Goal: Task Accomplishment & Management: Manage account settings

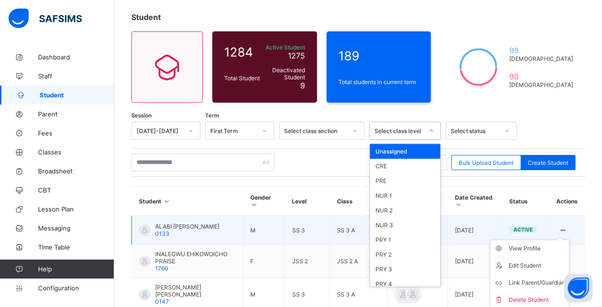
click at [569, 240] on ul "View Profile Edit Student Link Parent/Guardian Delete Student" at bounding box center [529, 274] width 79 height 69
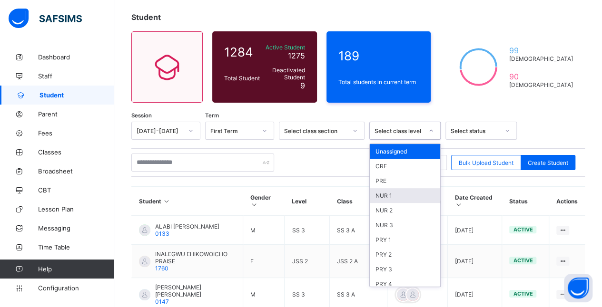
click at [396, 196] on div "NUR 1" at bounding box center [405, 195] width 70 height 15
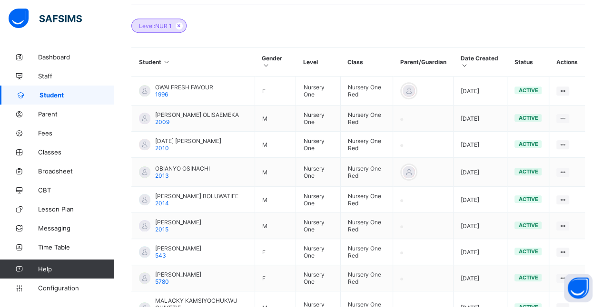
scroll to position [241, 0]
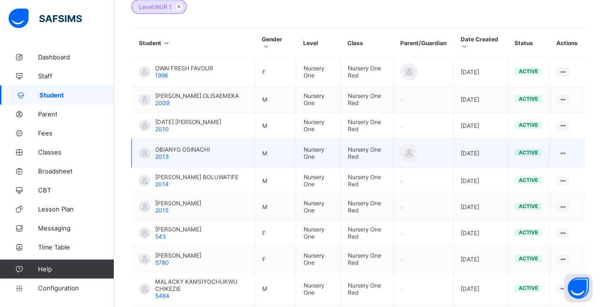
click at [242, 139] on td "OBIANYO OSINACHI 2013" at bounding box center [193, 153] width 123 height 29
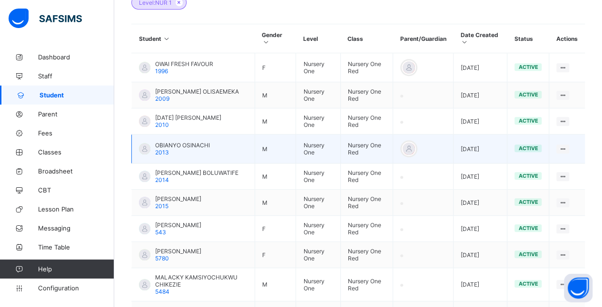
scroll to position [246, 0]
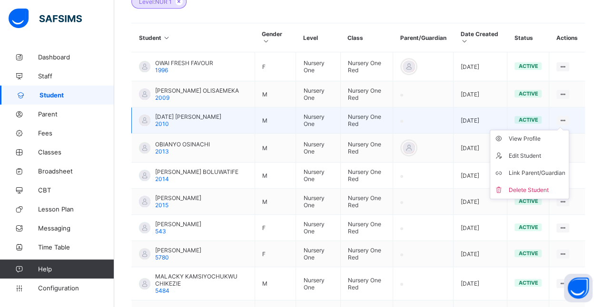
click at [569, 130] on ul "View Profile Edit Student Link Parent/Guardian Delete Student" at bounding box center [529, 164] width 79 height 69
click at [548, 152] on div "Edit Student" at bounding box center [536, 156] width 57 height 10
select select "**"
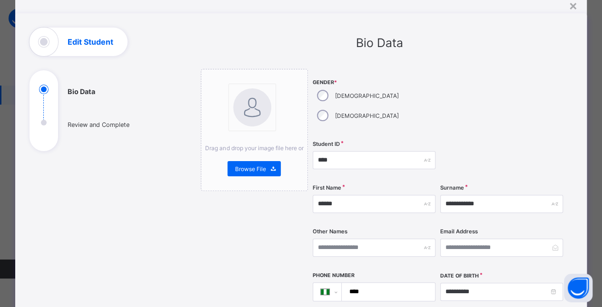
scroll to position [41, 0]
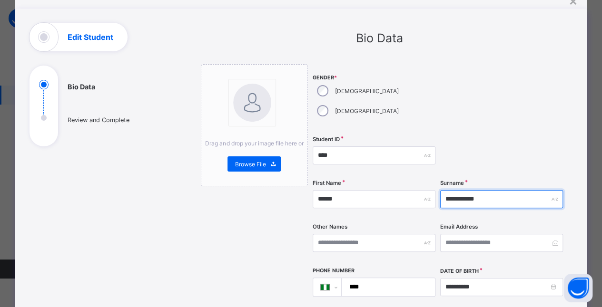
click at [514, 190] on input "**********" at bounding box center [501, 199] width 123 height 18
type input "*"
type input "*****"
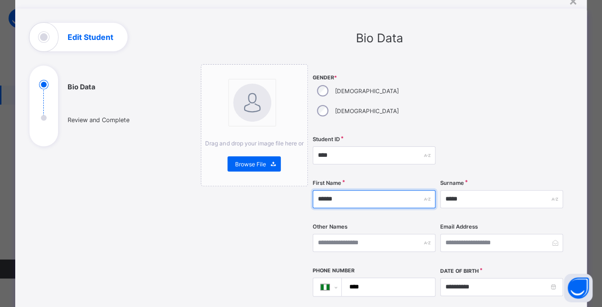
click at [370, 190] on input "******" at bounding box center [374, 199] width 123 height 18
type input "*"
type input "*********"
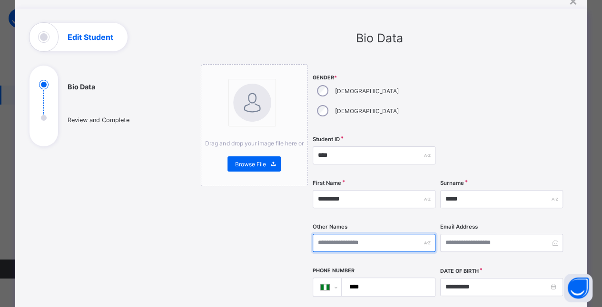
click at [369, 234] on input "text" at bounding box center [374, 243] width 123 height 18
type input "******"
click at [516, 136] on div at bounding box center [501, 155] width 123 height 39
click at [520, 108] on div at bounding box center [501, 97] width 123 height 67
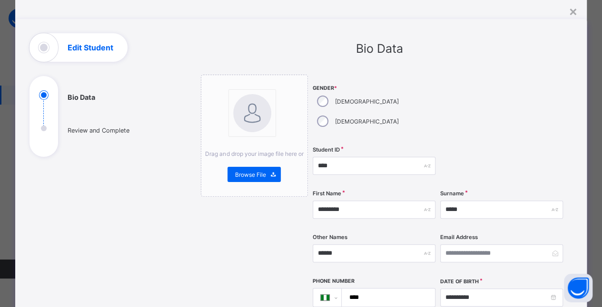
scroll to position [0, 0]
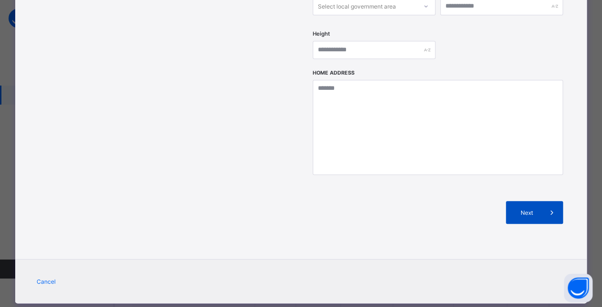
click at [545, 201] on span at bounding box center [551, 212] width 23 height 23
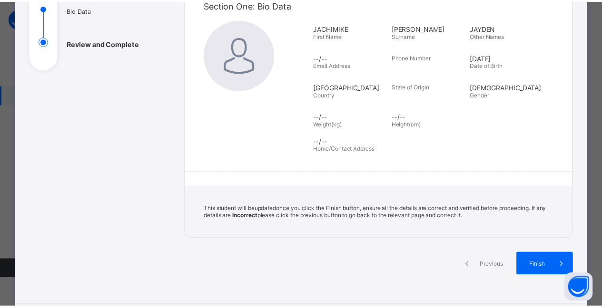
scroll to position [118, 0]
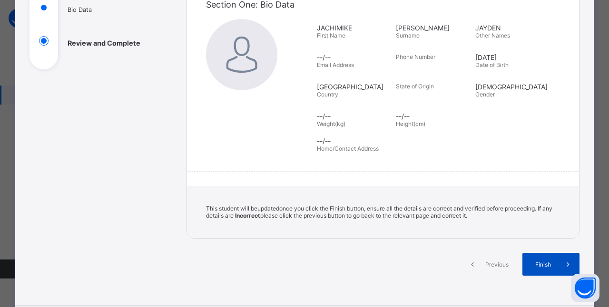
click at [545, 264] on div "Finish" at bounding box center [550, 264] width 57 height 23
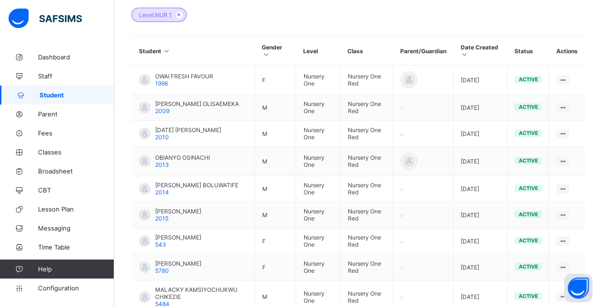
scroll to position [233, 0]
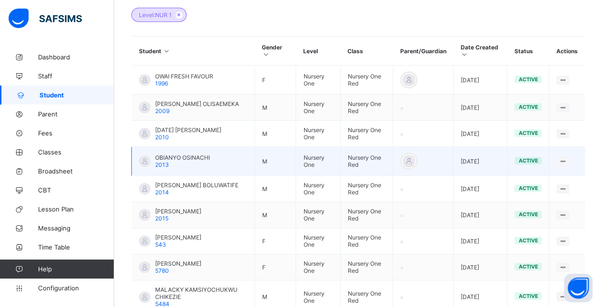
click at [174, 161] on div "OBIANYO OSINACHI 2013" at bounding box center [182, 161] width 55 height 14
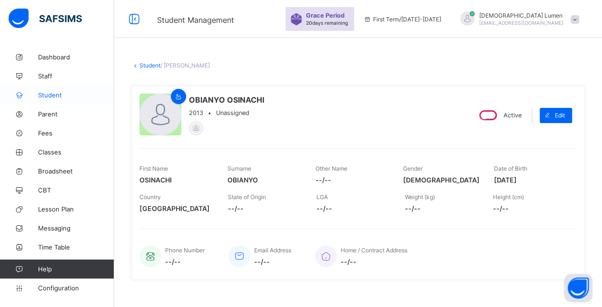
click at [49, 93] on span "Student" at bounding box center [76, 95] width 76 height 8
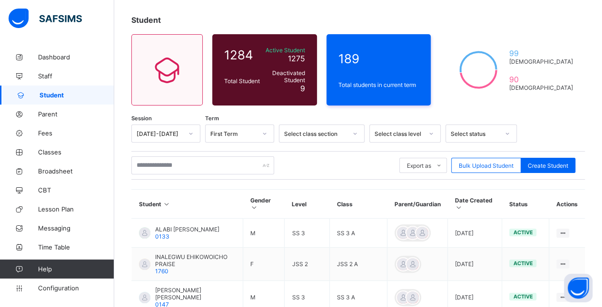
scroll to position [49, 0]
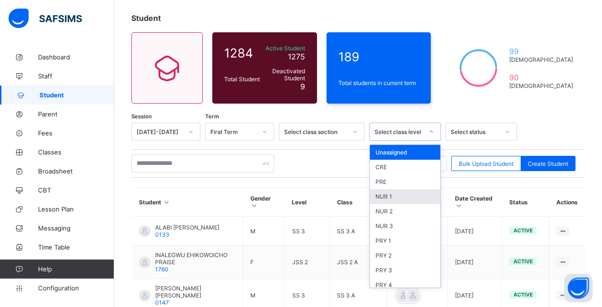
click at [392, 192] on div "NUR 1" at bounding box center [405, 196] width 70 height 15
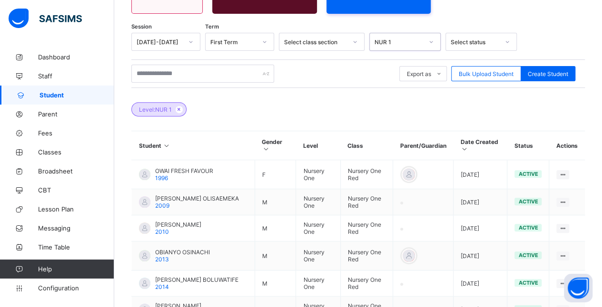
scroll to position [152, 0]
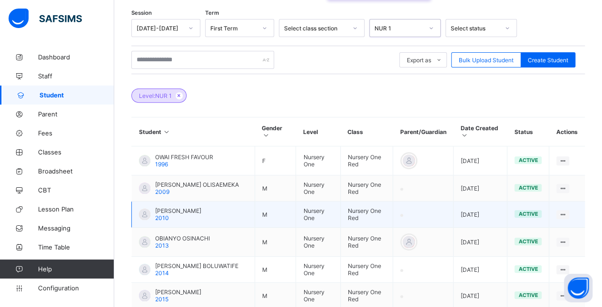
click at [201, 207] on span "[PERSON_NAME]" at bounding box center [178, 210] width 46 height 7
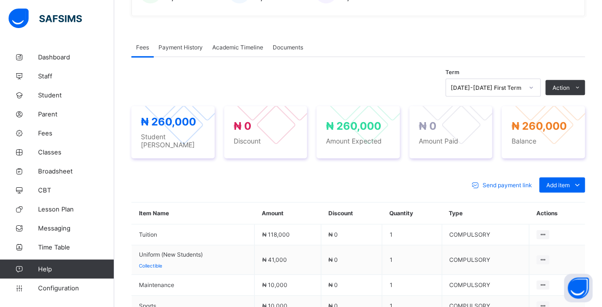
scroll to position [265, 0]
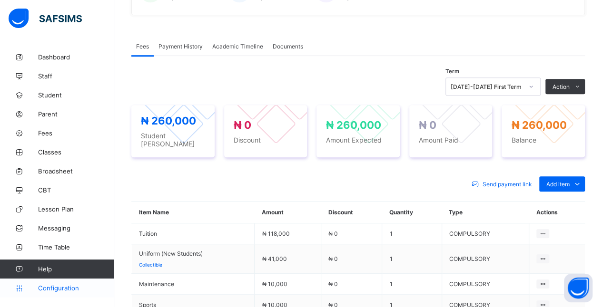
click at [59, 288] on span "Configuration" at bounding box center [76, 288] width 76 height 8
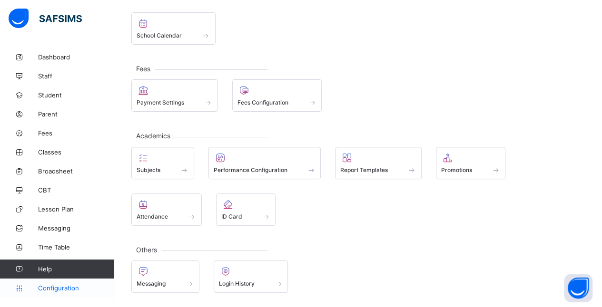
scroll to position [61, 0]
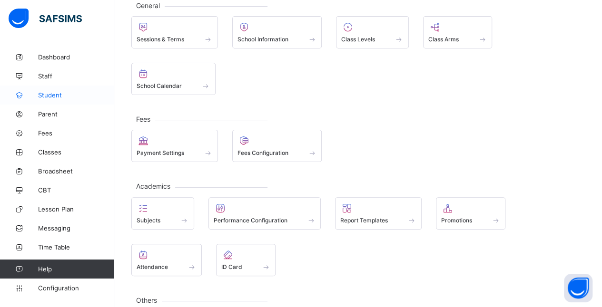
click at [41, 95] on span "Student" at bounding box center [76, 95] width 76 height 8
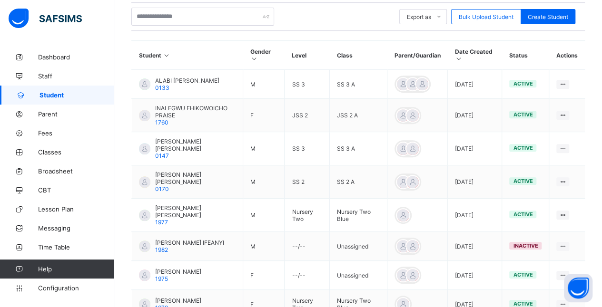
scroll to position [195, 0]
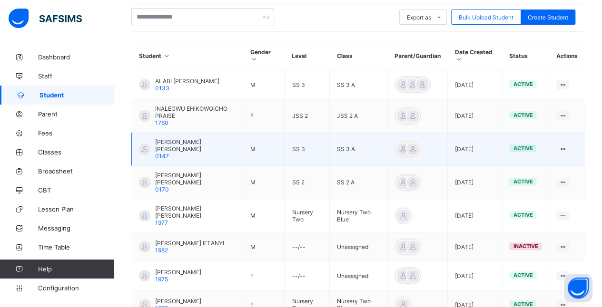
click at [324, 145] on td "SS 3" at bounding box center [306, 149] width 45 height 33
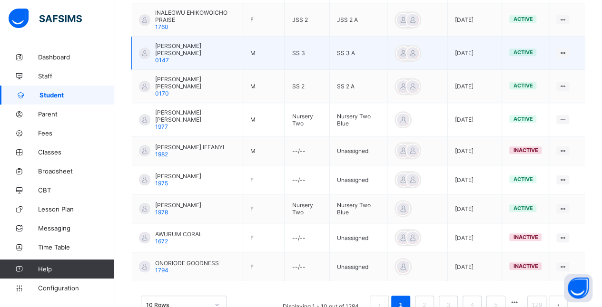
scroll to position [310, 0]
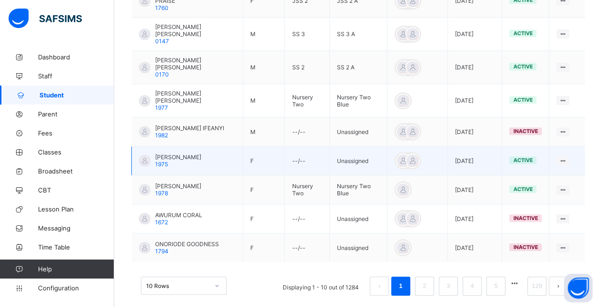
click at [329, 156] on td "--/--" at bounding box center [306, 161] width 45 height 29
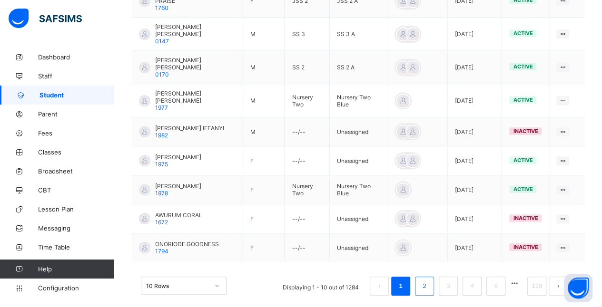
click at [429, 280] on link "2" at bounding box center [424, 286] width 9 height 12
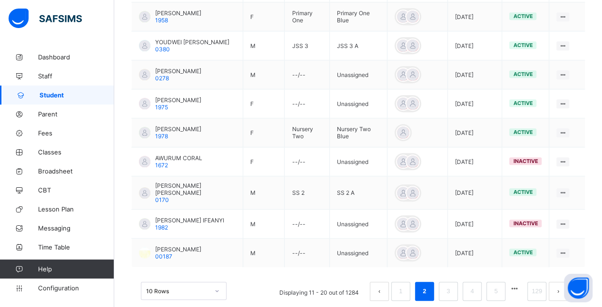
scroll to position [304, 0]
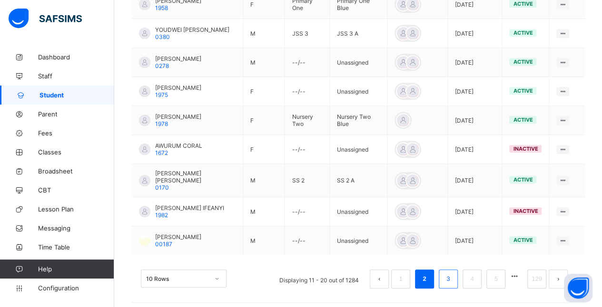
click at [452, 275] on link "3" at bounding box center [447, 279] width 9 height 12
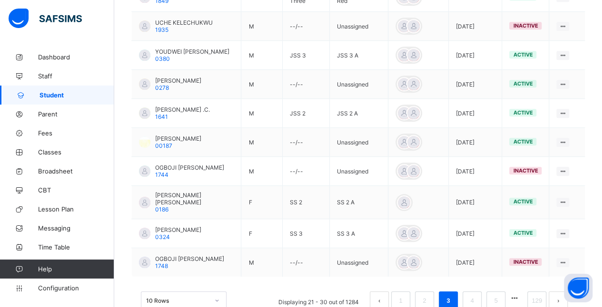
scroll to position [307, 0]
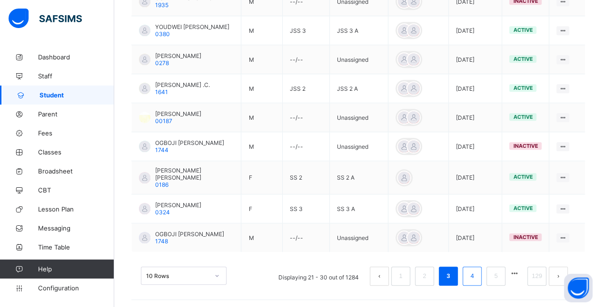
click at [476, 276] on link "4" at bounding box center [471, 276] width 9 height 12
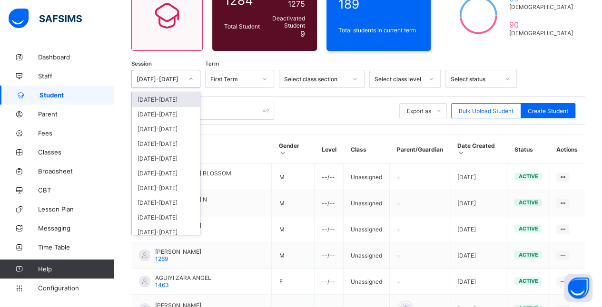
scroll to position [103, 0]
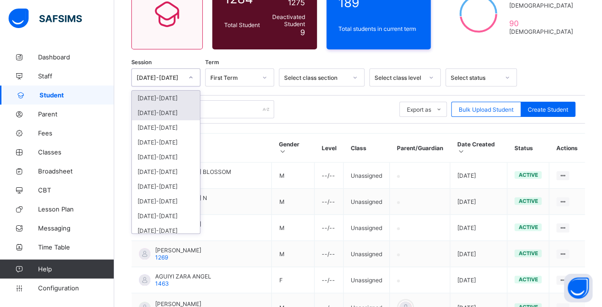
click at [147, 112] on div "[DATE]-[DATE]" at bounding box center [166, 113] width 68 height 15
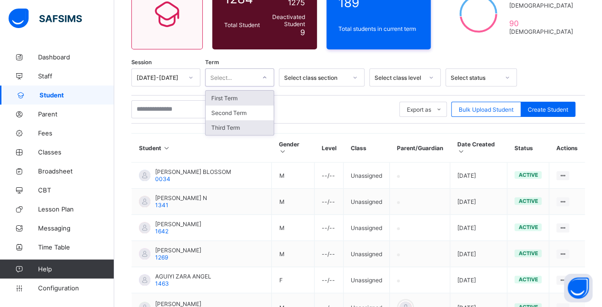
click at [238, 128] on div "Third Term" at bounding box center [240, 127] width 68 height 15
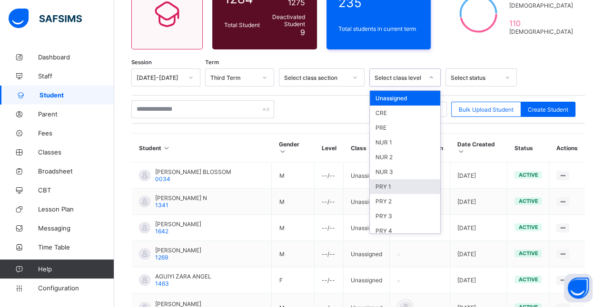
click at [409, 183] on div "PRY 1" at bounding box center [405, 186] width 70 height 15
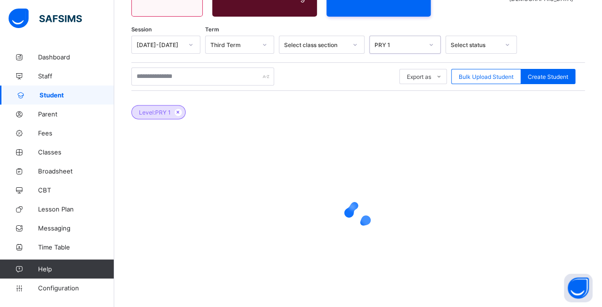
scroll to position [136, 0]
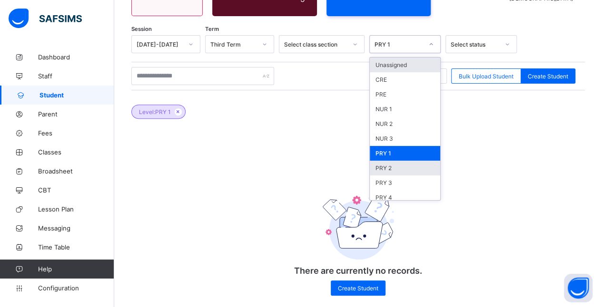
click at [409, 166] on div "PRY 2" at bounding box center [405, 168] width 70 height 15
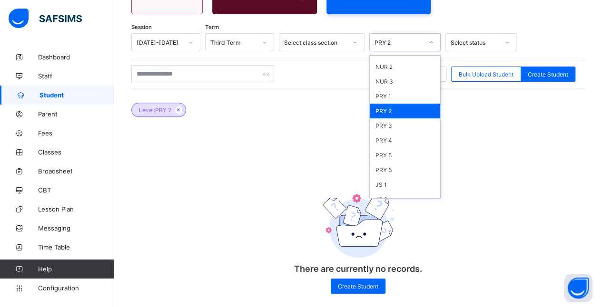
scroll to position [128, 0]
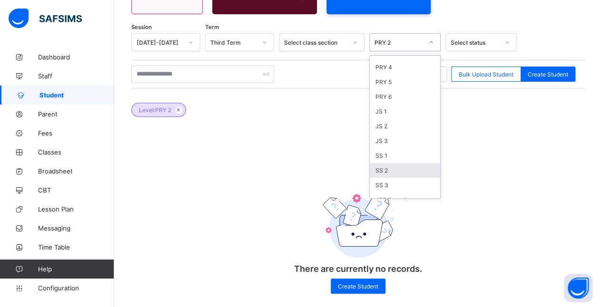
click at [388, 163] on div "SS 2" at bounding box center [405, 170] width 70 height 15
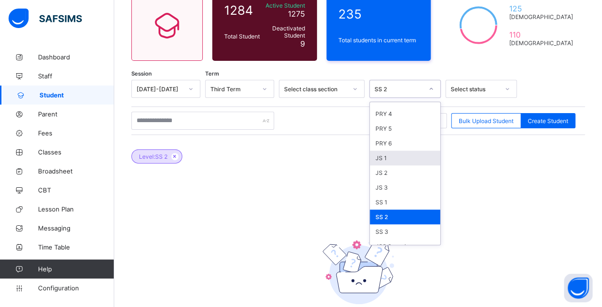
click at [383, 151] on div "JS 1" at bounding box center [405, 158] width 70 height 15
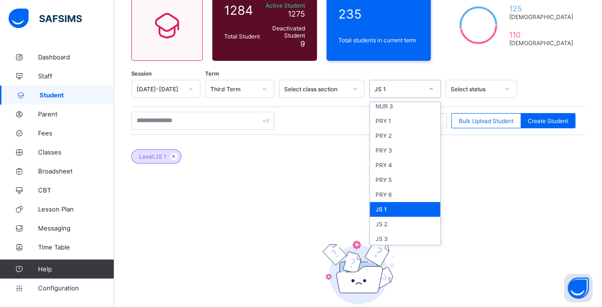
scroll to position [85, 0]
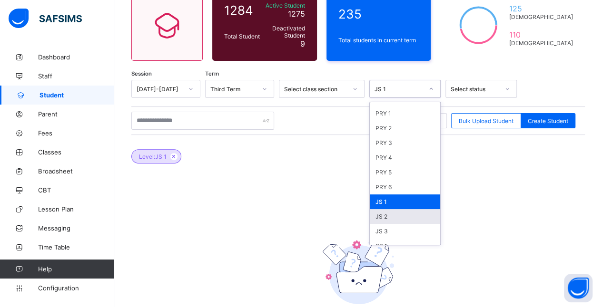
click at [380, 209] on div "JS 2" at bounding box center [405, 216] width 70 height 15
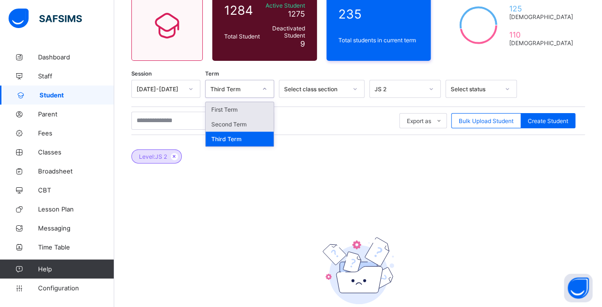
click at [252, 123] on div "Second Term" at bounding box center [240, 124] width 68 height 15
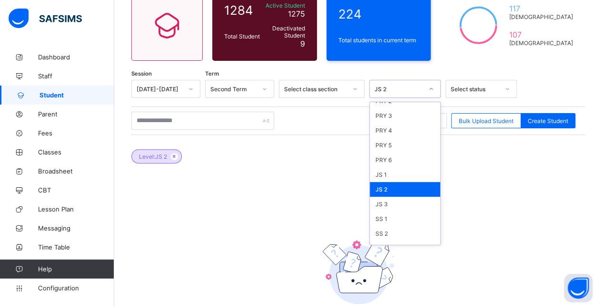
scroll to position [128, 0]
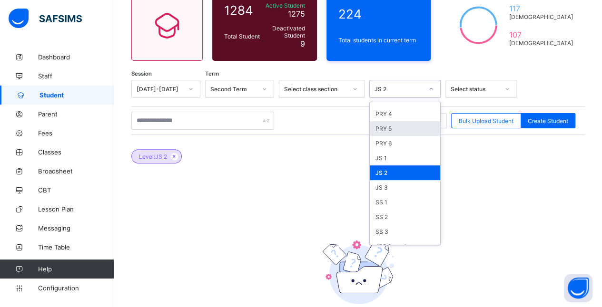
click at [384, 125] on div "PRY 5" at bounding box center [405, 128] width 70 height 15
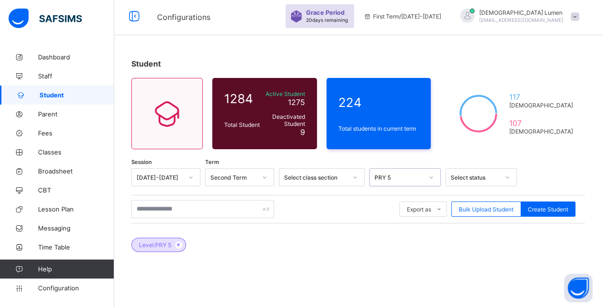
scroll to position [0, 0]
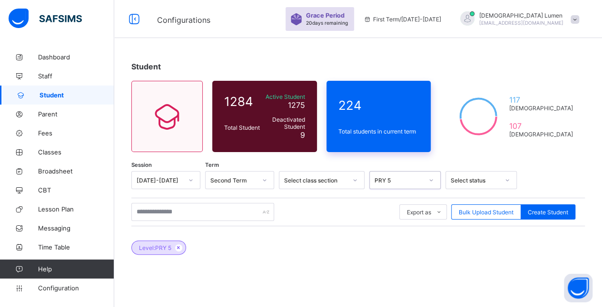
click at [419, 112] on span "224" at bounding box center [378, 105] width 81 height 15
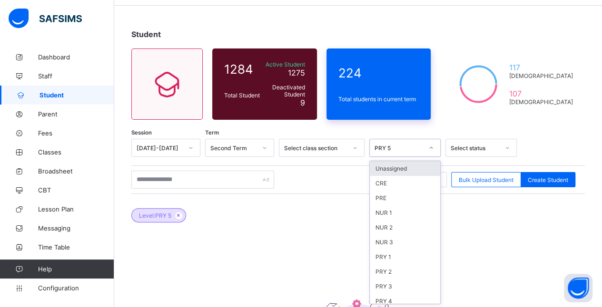
scroll to position [32, 0]
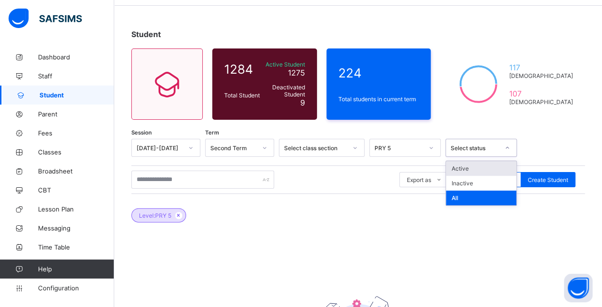
click at [485, 167] on div "Active" at bounding box center [481, 168] width 70 height 15
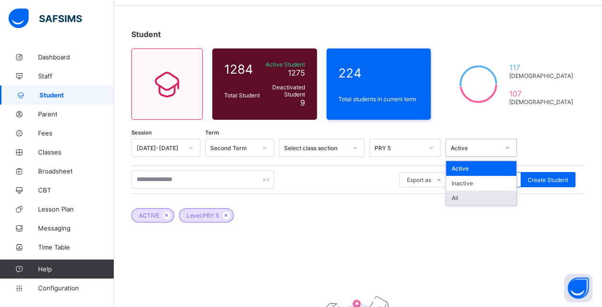
click at [462, 197] on div "All" at bounding box center [481, 198] width 70 height 15
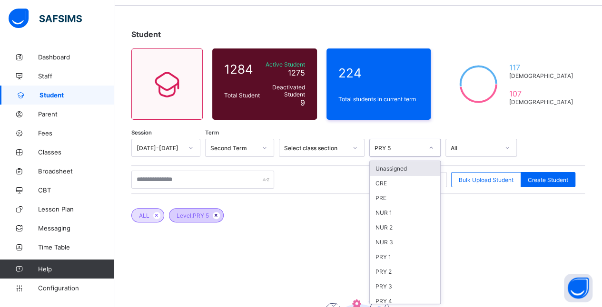
click at [218, 217] on icon at bounding box center [216, 216] width 8 height 6
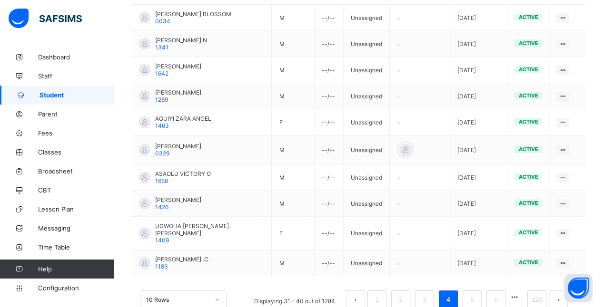
scroll to position [297, 0]
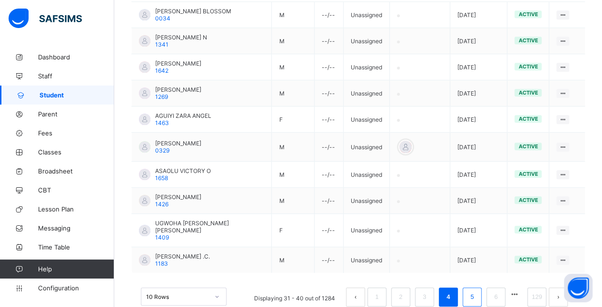
click at [476, 291] on link "5" at bounding box center [471, 297] width 9 height 12
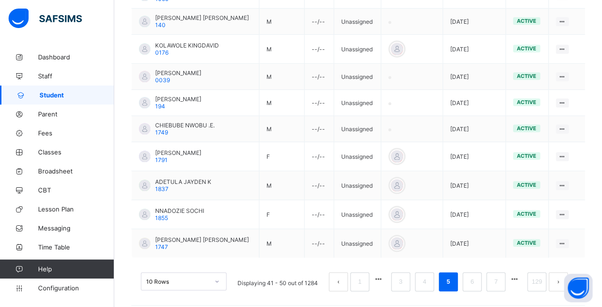
scroll to position [311, 0]
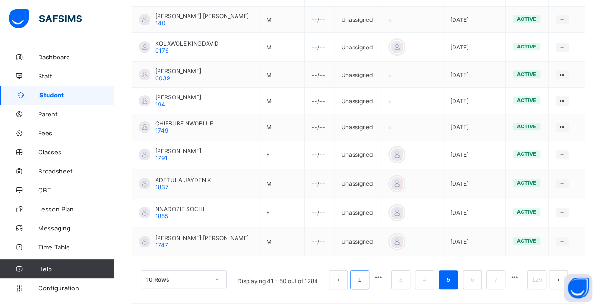
click at [364, 274] on link "1" at bounding box center [359, 280] width 9 height 12
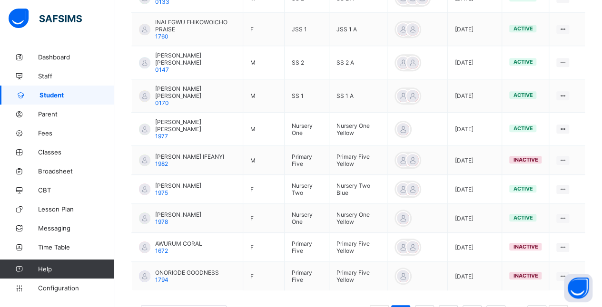
scroll to position [319, 0]
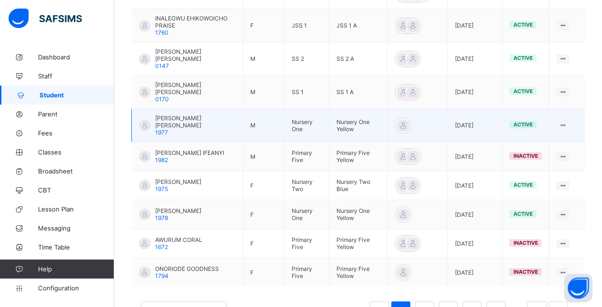
click at [461, 125] on td "[DATE]" at bounding box center [475, 125] width 54 height 33
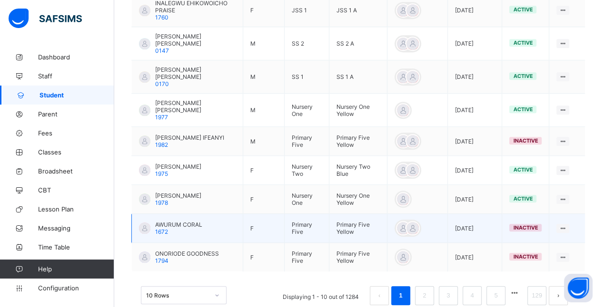
click at [201, 221] on span "AWURUM CORAL" at bounding box center [178, 224] width 47 height 7
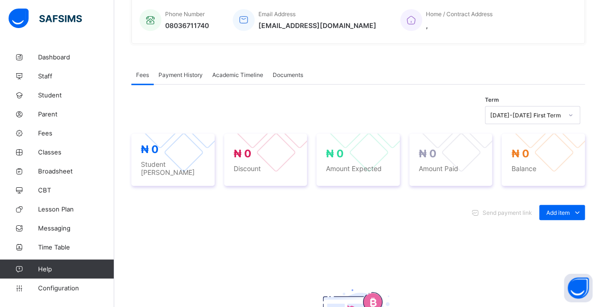
scroll to position [240, 0]
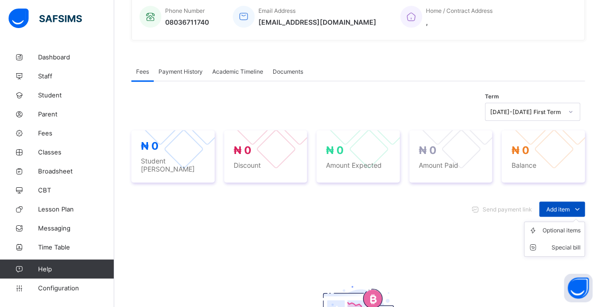
click at [582, 205] on icon at bounding box center [577, 210] width 10 height 10
click at [573, 226] on div "Optional items" at bounding box center [561, 231] width 38 height 10
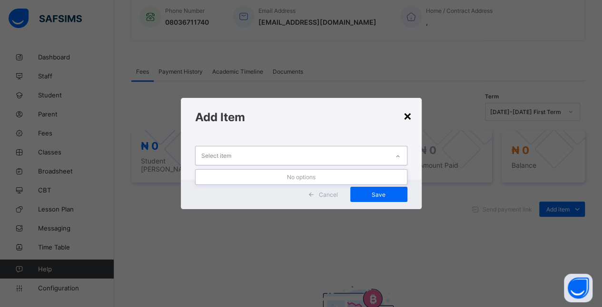
click at [409, 118] on div "×" at bounding box center [407, 116] width 9 height 16
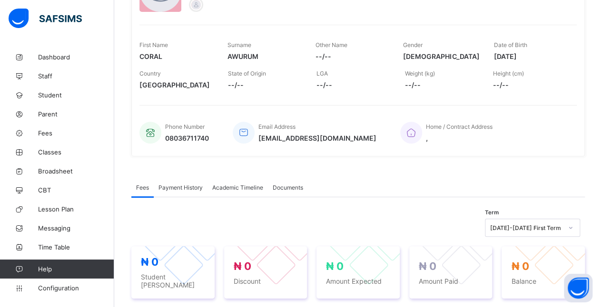
scroll to position [0, 0]
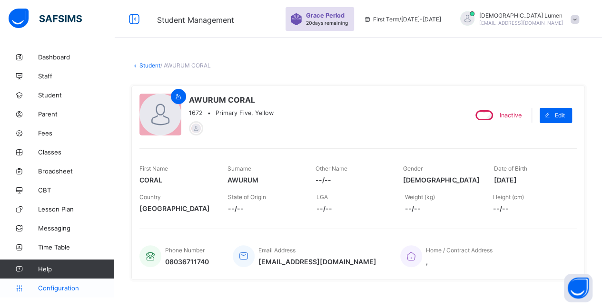
click at [50, 288] on span "Configuration" at bounding box center [76, 288] width 76 height 8
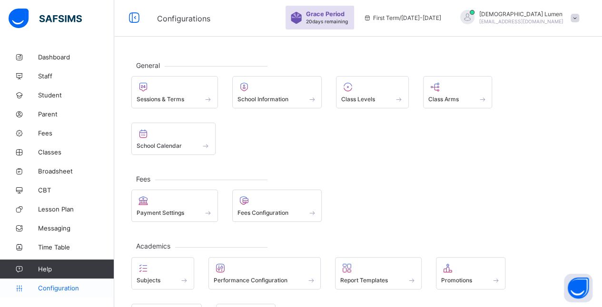
scroll to position [3, 0]
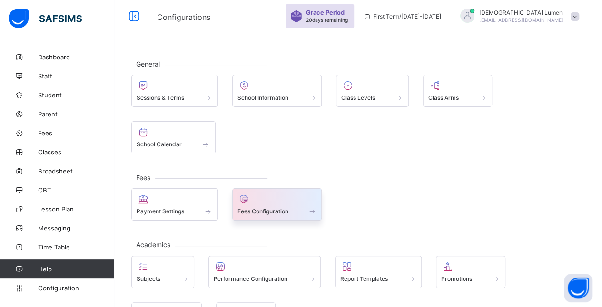
click at [283, 194] on div at bounding box center [276, 199] width 79 height 11
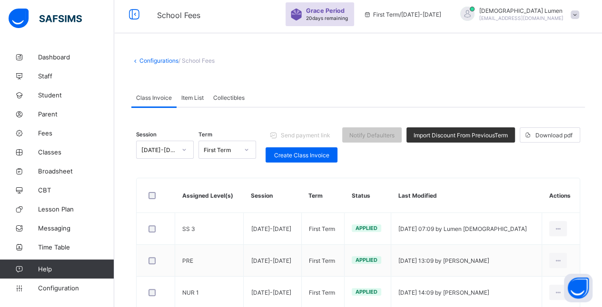
scroll to position [7, 0]
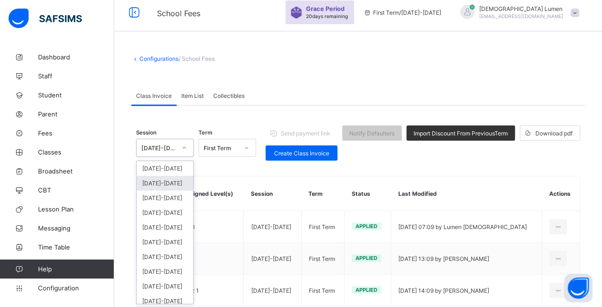
click at [159, 180] on div "[DATE]-[DATE]" at bounding box center [165, 183] width 57 height 15
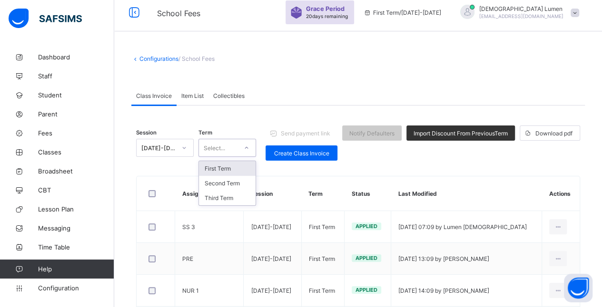
click at [247, 151] on div at bounding box center [246, 147] width 16 height 15
click at [228, 183] on div "Second Term" at bounding box center [227, 183] width 57 height 15
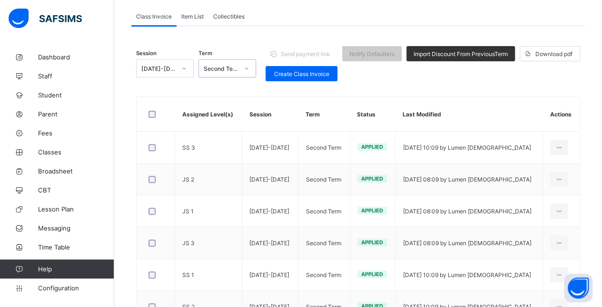
scroll to position [71, 0]
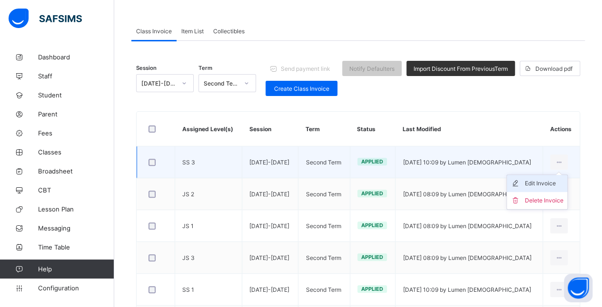
click at [556, 181] on div "Edit Invoice" at bounding box center [544, 184] width 39 height 10
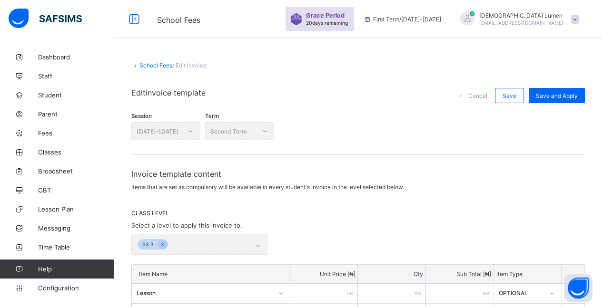
click at [143, 65] on link "School Fees" at bounding box center [155, 65] width 33 height 7
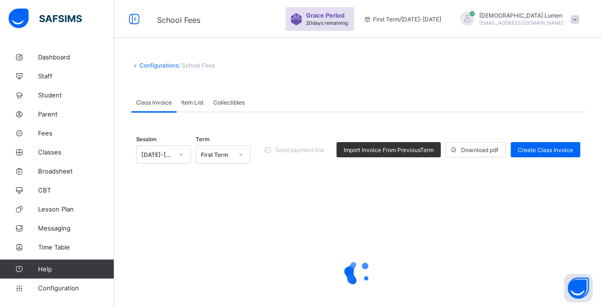
click at [155, 66] on link "Configurations" at bounding box center [158, 65] width 39 height 7
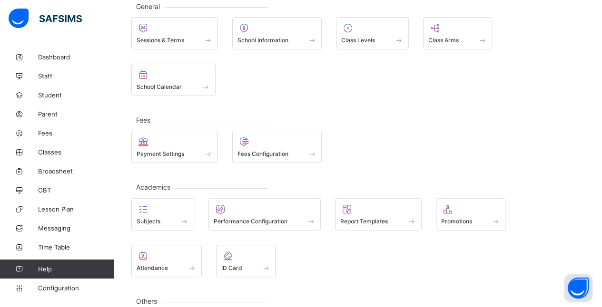
scroll to position [61, 0]
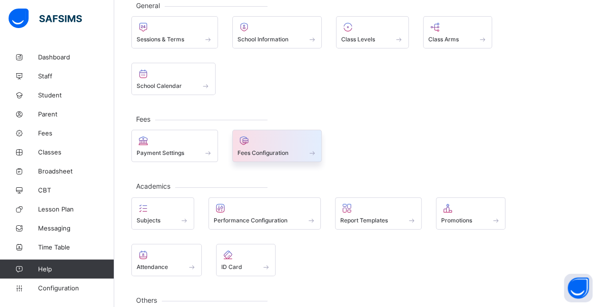
click at [272, 135] on div at bounding box center [276, 140] width 79 height 11
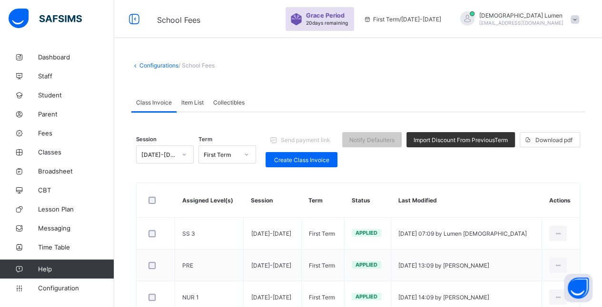
click at [193, 101] on span "Item List" at bounding box center [192, 102] width 22 height 7
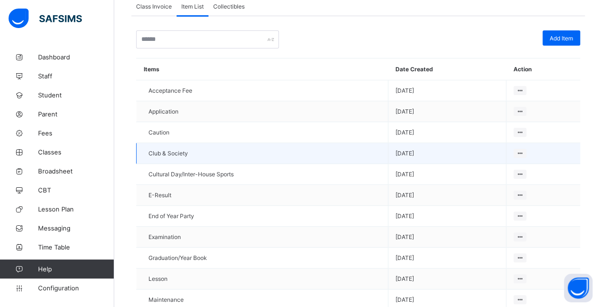
click at [370, 143] on td "Club & Society" at bounding box center [263, 153] width 252 height 21
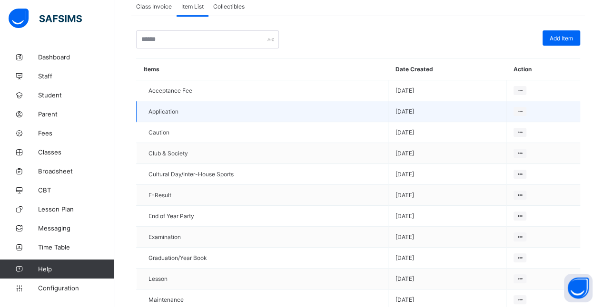
click at [380, 112] on td "Application" at bounding box center [263, 111] width 252 height 21
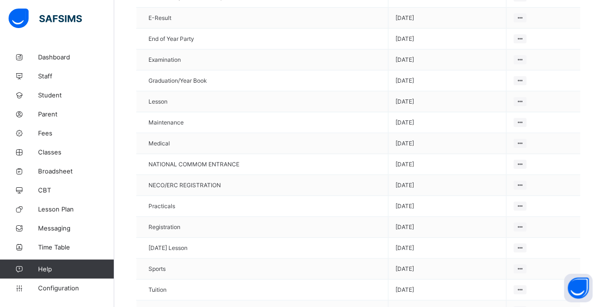
scroll to position [274, 0]
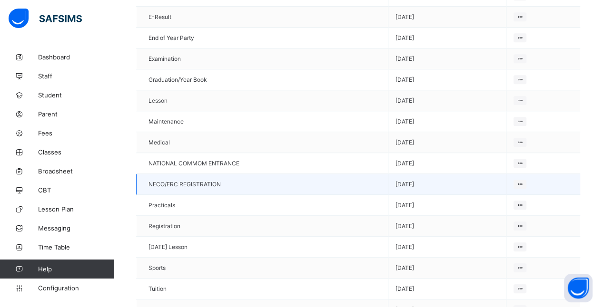
click at [369, 174] on td "NECO/ERC REGISTRATION" at bounding box center [263, 184] width 252 height 21
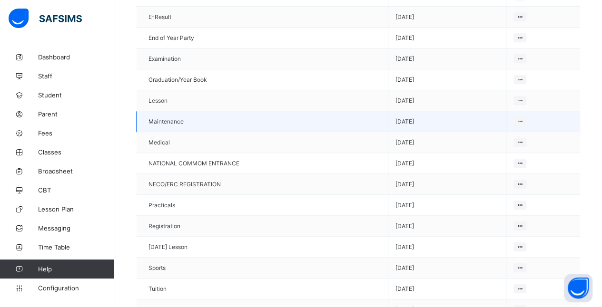
click at [382, 132] on td "Medical" at bounding box center [263, 142] width 252 height 21
click at [388, 111] on td "Maintenance" at bounding box center [263, 121] width 252 height 21
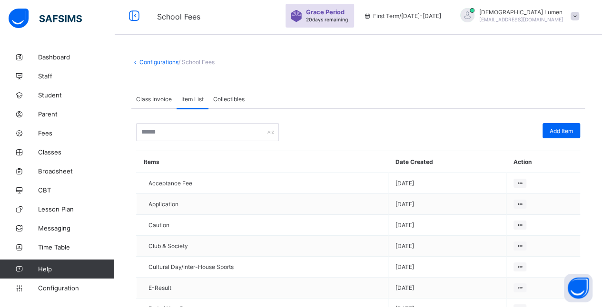
scroll to position [0, 0]
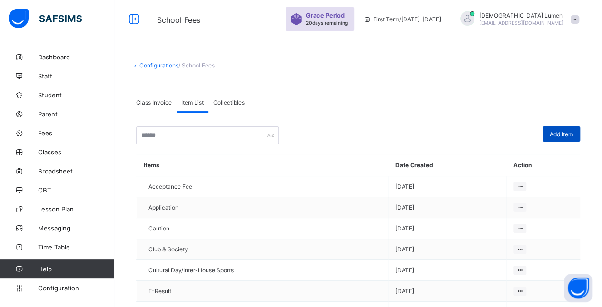
click at [567, 133] on span "Add Item" at bounding box center [560, 134] width 23 height 7
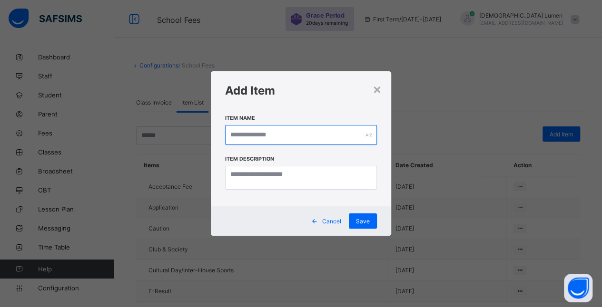
click at [309, 136] on input "text" at bounding box center [301, 135] width 152 height 20
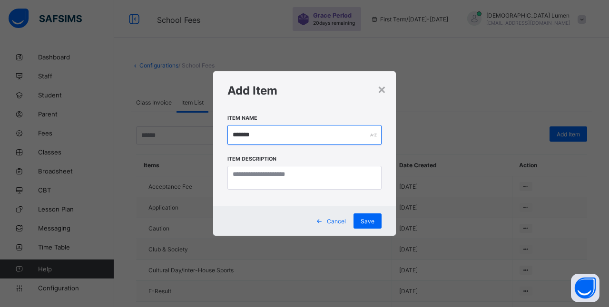
type input "*******"
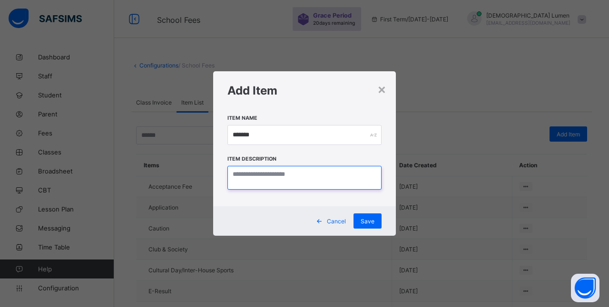
click at [310, 176] on textarea at bounding box center [304, 178] width 154 height 24
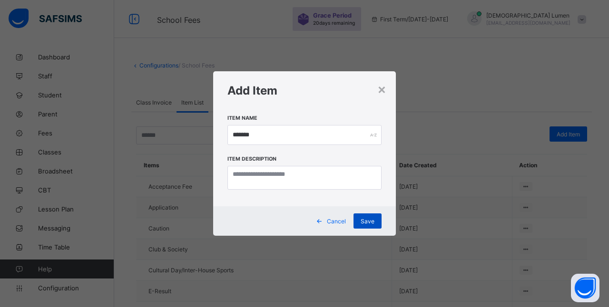
click at [362, 221] on span "Save" at bounding box center [368, 221] width 14 height 7
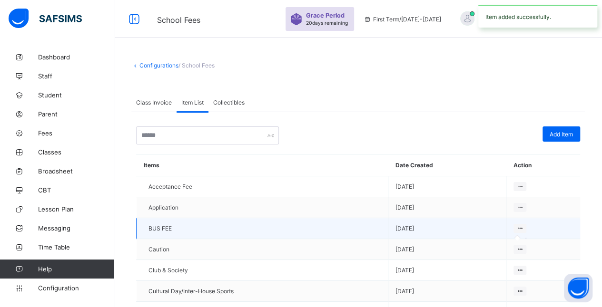
click at [524, 227] on icon at bounding box center [520, 228] width 8 height 7
click at [450, 226] on span "[DATE]" at bounding box center [447, 228] width 104 height 7
click at [521, 225] on icon at bounding box center [520, 228] width 8 height 7
click at [524, 225] on icon at bounding box center [520, 228] width 8 height 7
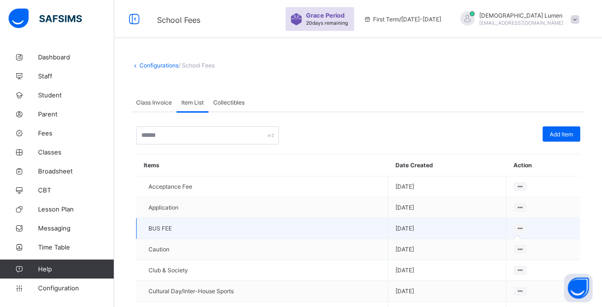
click at [524, 227] on icon at bounding box center [520, 228] width 8 height 7
click at [157, 228] on span "BUS FEE" at bounding box center [159, 228] width 23 height 7
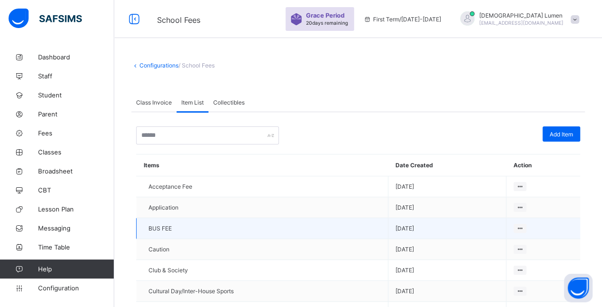
click at [178, 222] on td "BUS FEE" at bounding box center [263, 228] width 252 height 21
click at [189, 226] on td "BUS FEE" at bounding box center [263, 228] width 252 height 21
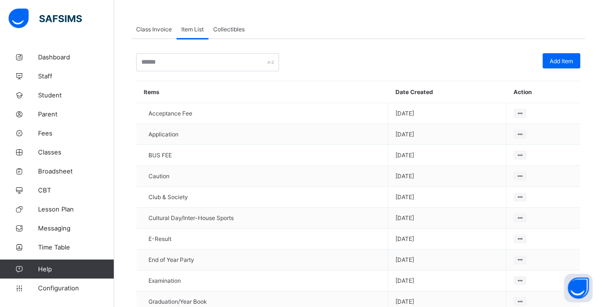
scroll to position [68, 0]
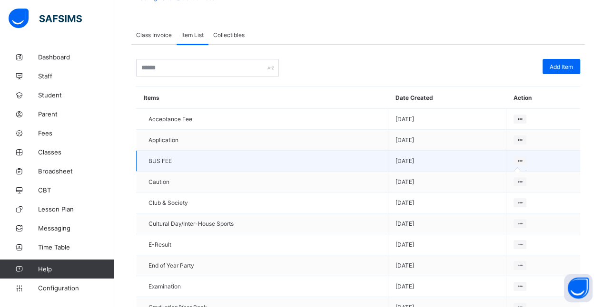
click at [523, 157] on icon at bounding box center [520, 160] width 8 height 7
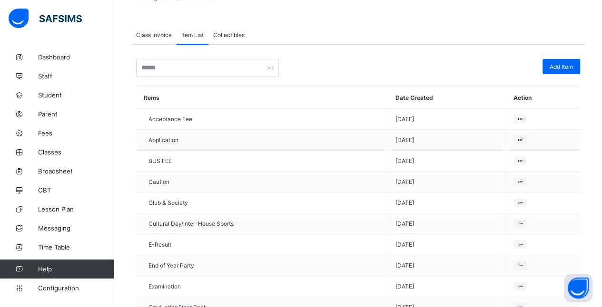
click at [225, 32] on span "Collectibles" at bounding box center [228, 34] width 31 height 7
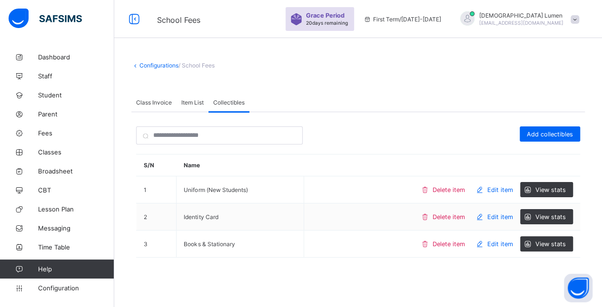
scroll to position [0, 0]
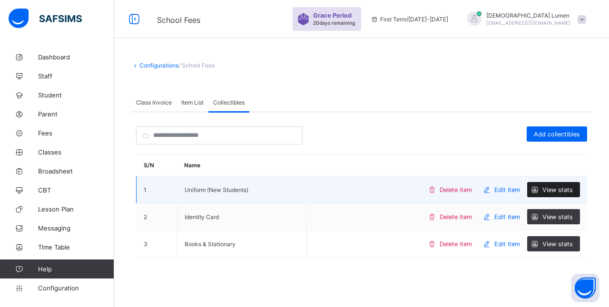
click at [557, 186] on span "View stats" at bounding box center [557, 189] width 30 height 7
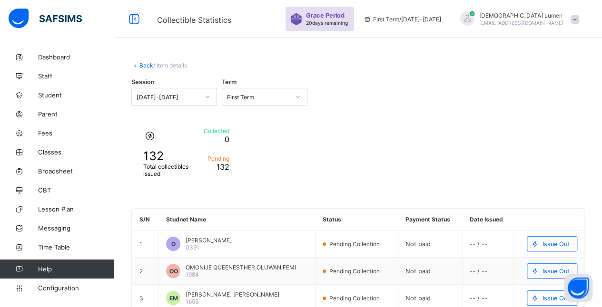
click at [140, 69] on div "Back / Item details Session [DATE]-[DATE] Term First Term 132 Total collectible…" at bounding box center [358, 296] width 488 height 497
click at [146, 70] on div "Back / Item details Session [DATE]-[DATE] Term First Term 132 Total collectible…" at bounding box center [358, 296] width 488 height 497
click at [146, 67] on link "Back" at bounding box center [146, 65] width 14 height 7
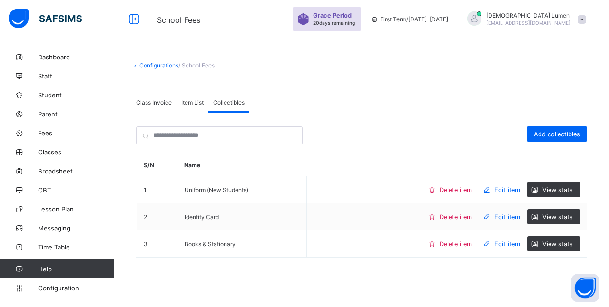
click at [146, 67] on link "Configurations" at bounding box center [158, 65] width 39 height 7
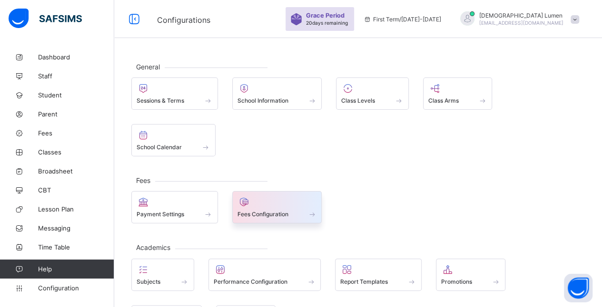
click at [279, 211] on span "Fees Configuration" at bounding box center [262, 214] width 51 height 7
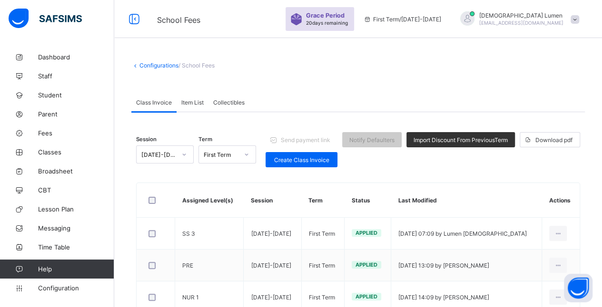
click at [193, 105] on span "Item List" at bounding box center [192, 102] width 22 height 7
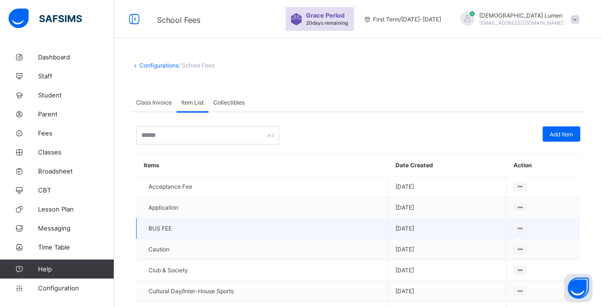
click at [524, 225] on icon at bounding box center [520, 228] width 8 height 7
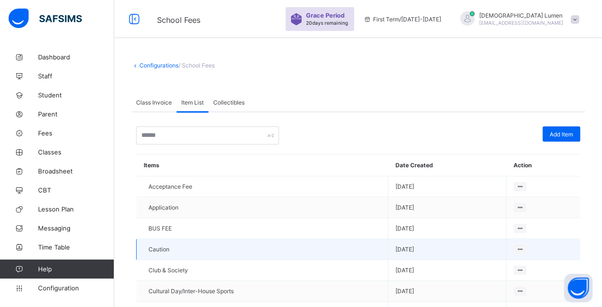
click at [398, 239] on td "[DATE]" at bounding box center [447, 249] width 118 height 21
click at [234, 239] on td "Caution" at bounding box center [263, 249] width 252 height 21
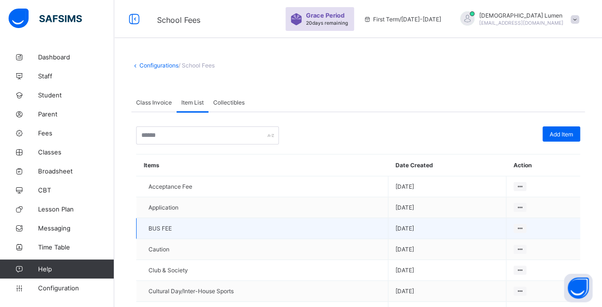
click at [179, 231] on td "BUS FEE" at bounding box center [263, 228] width 252 height 21
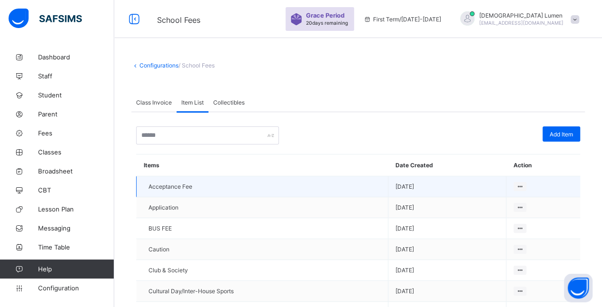
click at [172, 187] on span "Acceptance Fee" at bounding box center [170, 186] width 44 height 7
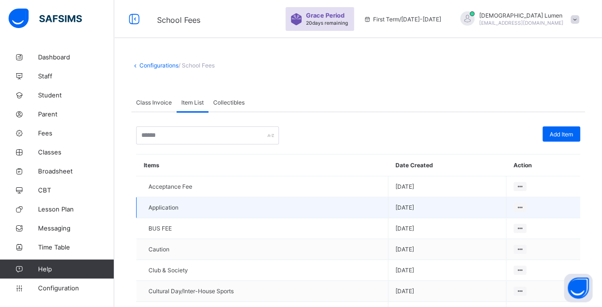
click at [318, 201] on td "Application" at bounding box center [263, 207] width 252 height 21
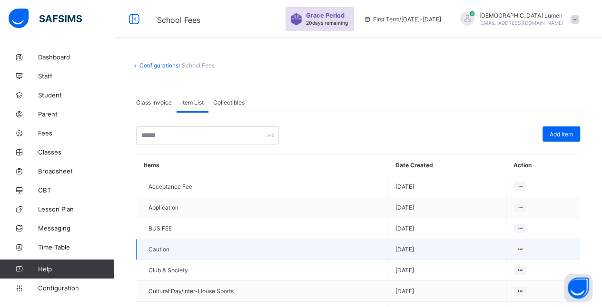
click at [204, 244] on td "Caution" at bounding box center [263, 249] width 252 height 21
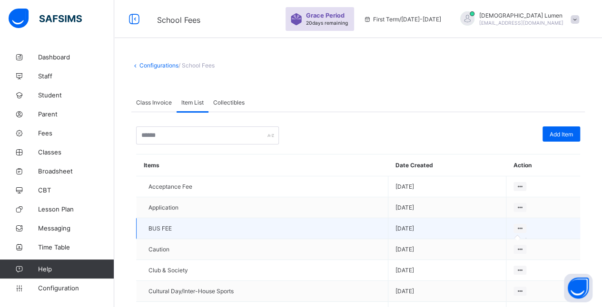
click at [522, 225] on icon at bounding box center [520, 228] width 8 height 7
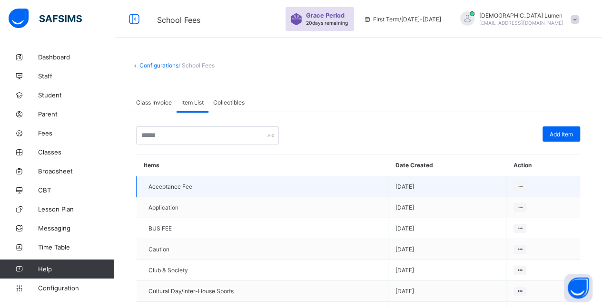
click at [527, 190] on td at bounding box center [543, 186] width 74 height 21
click at [524, 186] on icon at bounding box center [520, 186] width 8 height 7
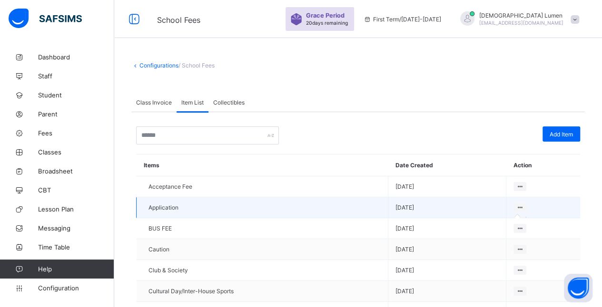
click at [521, 206] on icon at bounding box center [520, 207] width 8 height 7
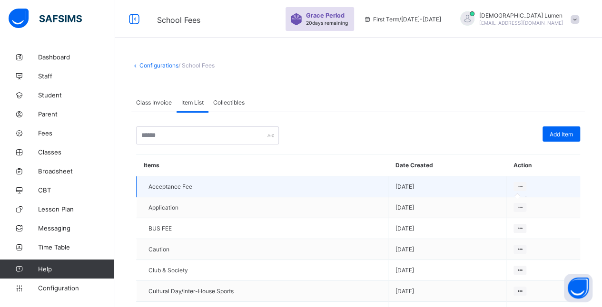
click at [524, 185] on icon at bounding box center [520, 186] width 8 height 7
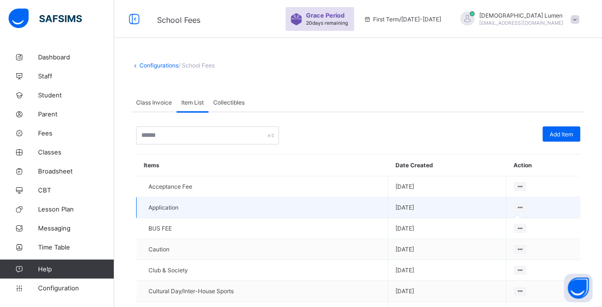
click at [524, 205] on icon at bounding box center [520, 207] width 8 height 7
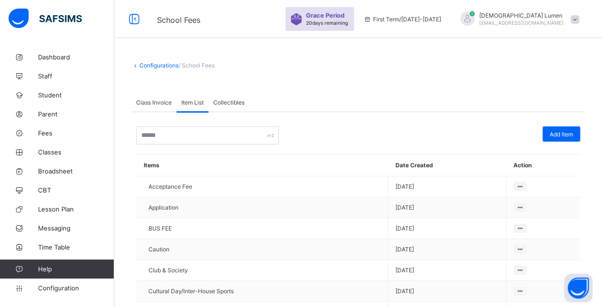
click at [155, 96] on div "Class Invoice" at bounding box center [153, 102] width 45 height 19
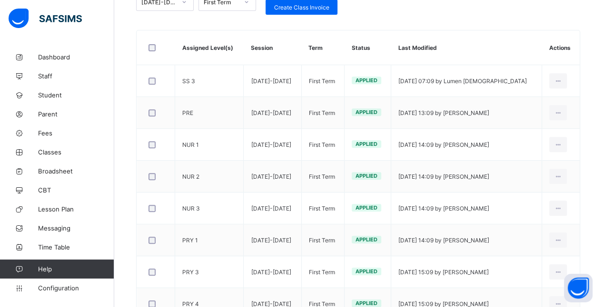
scroll to position [99, 0]
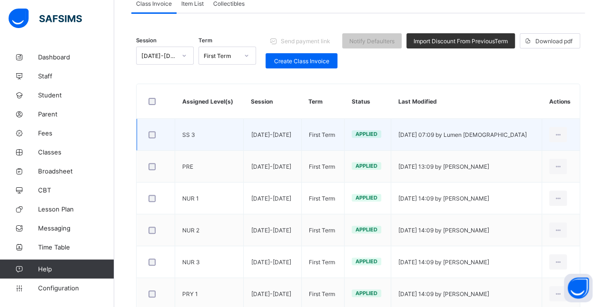
click at [181, 134] on td "SS 3" at bounding box center [209, 135] width 69 height 32
click at [564, 147] on ul "Edit Invoice Delete Invoice" at bounding box center [535, 164] width 61 height 35
click at [550, 152] on div "Edit Invoice" at bounding box center [543, 156] width 39 height 10
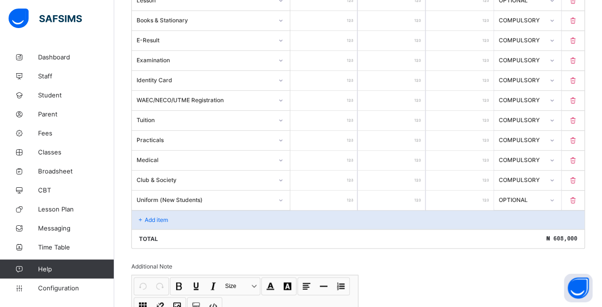
scroll to position [433, 0]
click at [146, 216] on p "Add item" at bounding box center [156, 219] width 23 height 7
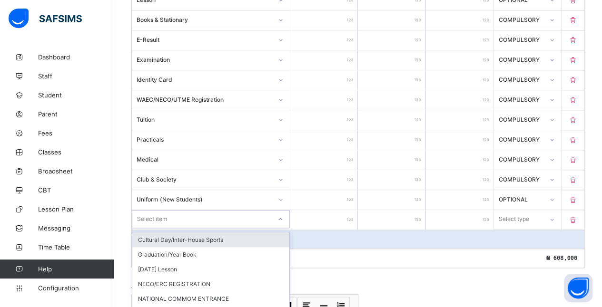
scroll to position [440, 0]
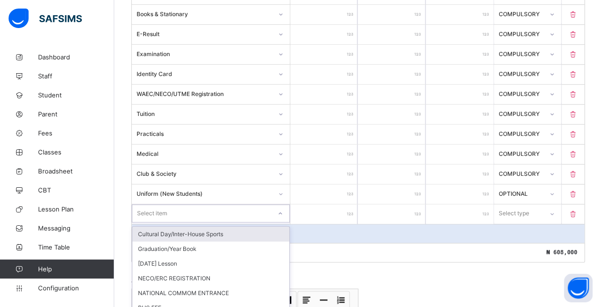
click at [230, 207] on div "Select item" at bounding box center [201, 213] width 139 height 13
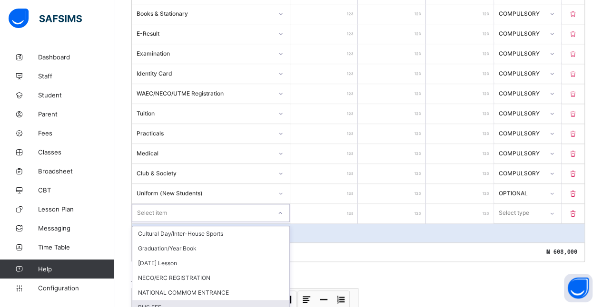
click at [171, 300] on div "BUS FEE" at bounding box center [210, 307] width 157 height 15
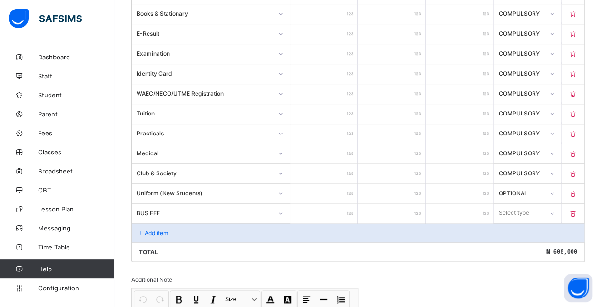
click at [334, 204] on input "number" at bounding box center [324, 214] width 68 height 20
type input "*"
type input "**"
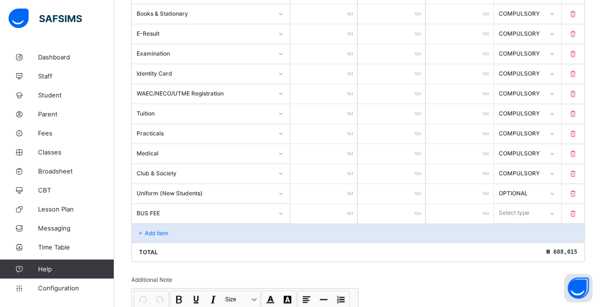
type input "***"
type input "****"
type input "*****"
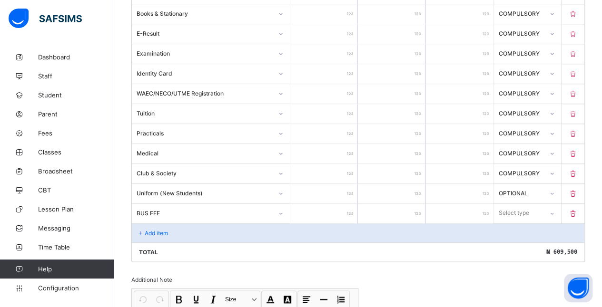
type input "*****"
click at [554, 208] on icon at bounding box center [551, 213] width 6 height 10
click at [530, 241] on div "Optional" at bounding box center [527, 248] width 67 height 15
click at [336, 205] on input "*****" at bounding box center [324, 214] width 68 height 20
type input "******"
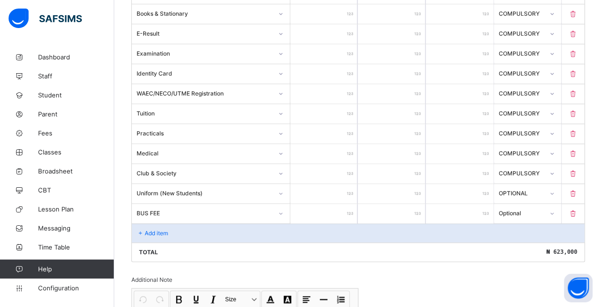
type input "******"
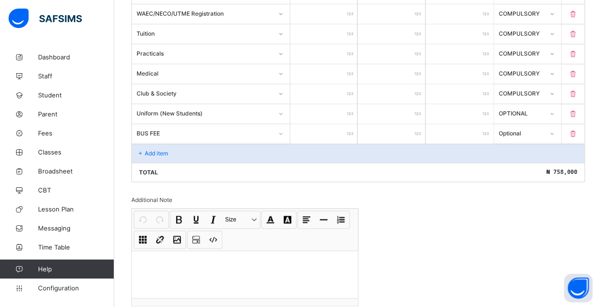
scroll to position [517, 0]
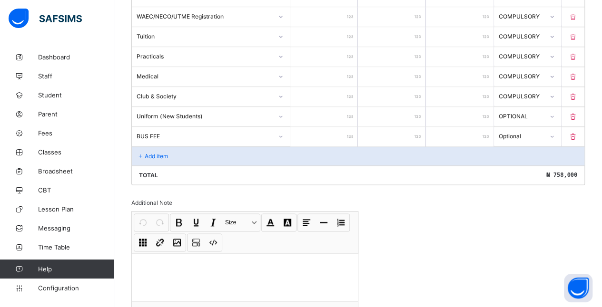
type input "******"
click at [578, 133] on icon at bounding box center [573, 137] width 10 height 8
